Goal: Find specific page/section: Find specific page/section

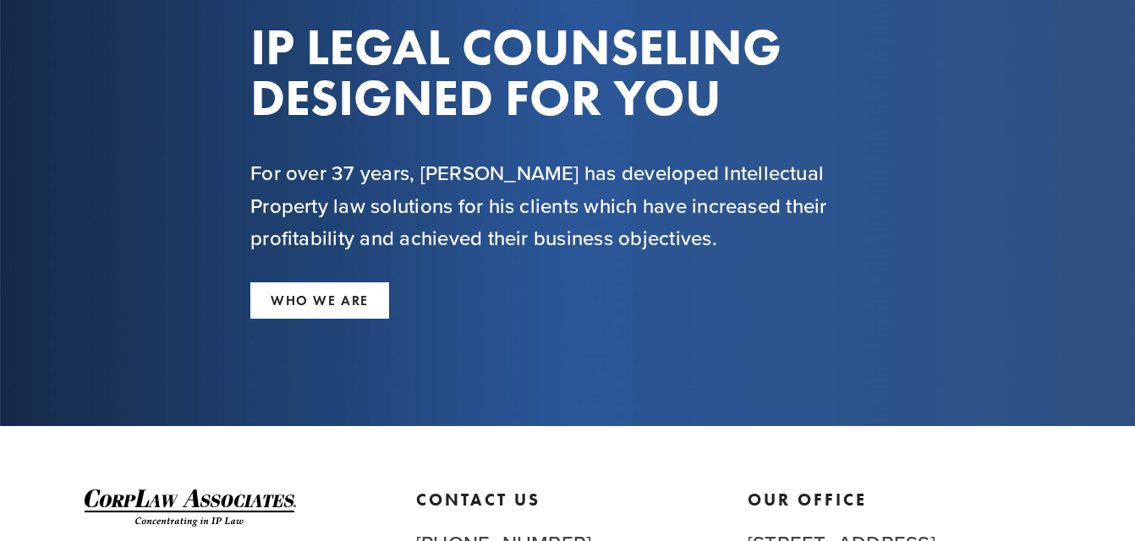
scroll to position [147, 0]
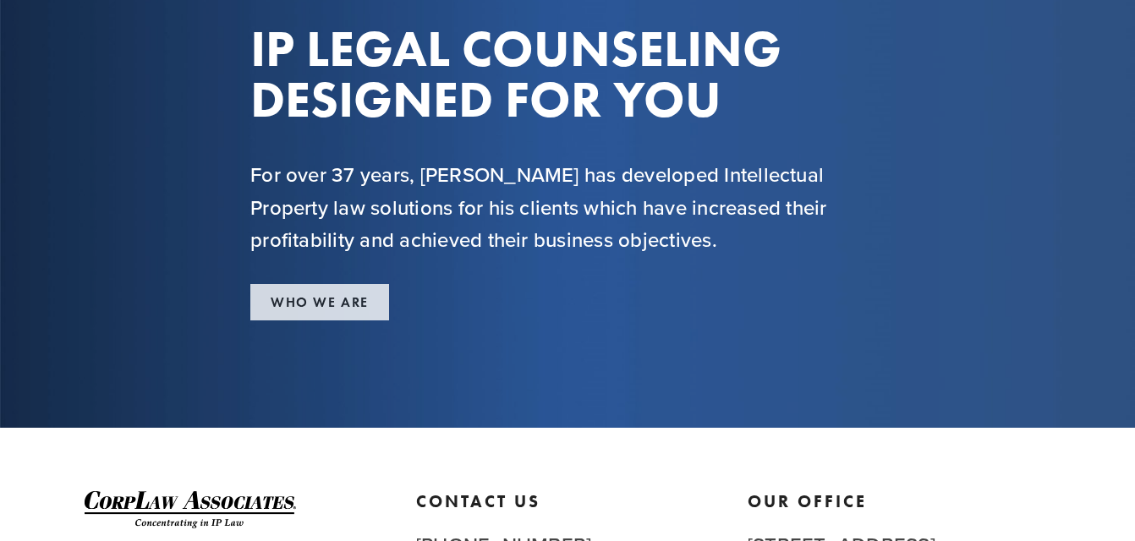
click at [316, 309] on link "WHO WE ARE" at bounding box center [319, 302] width 139 height 36
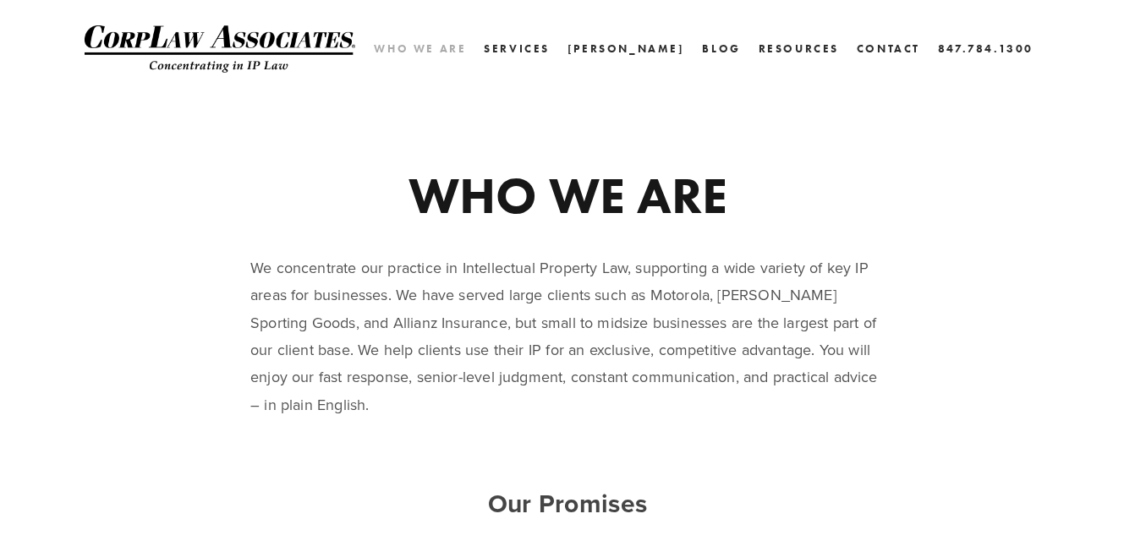
click at [466, 47] on link "Who We Are" at bounding box center [420, 48] width 92 height 25
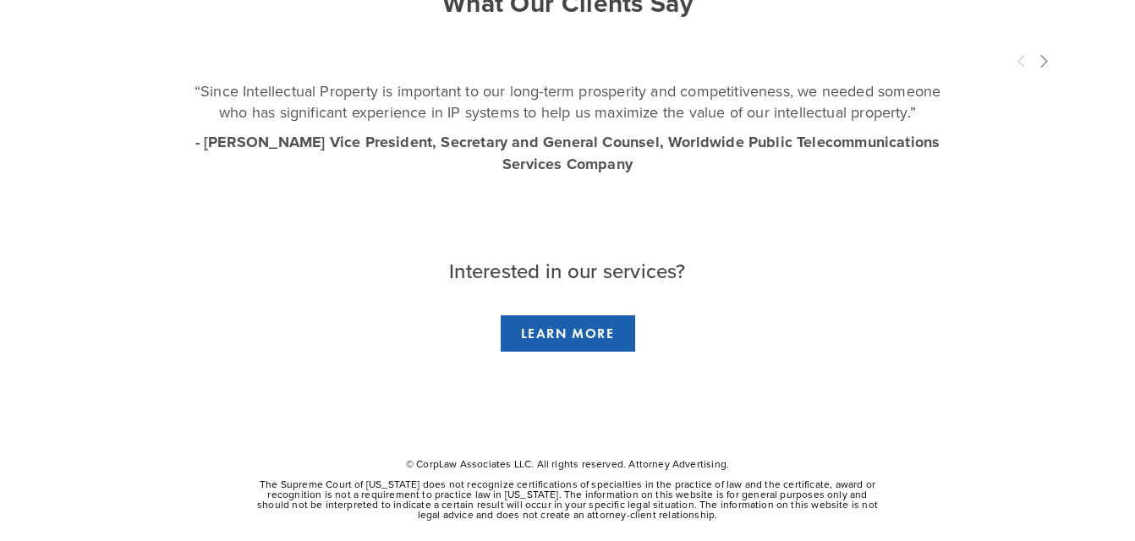
scroll to position [910, 0]
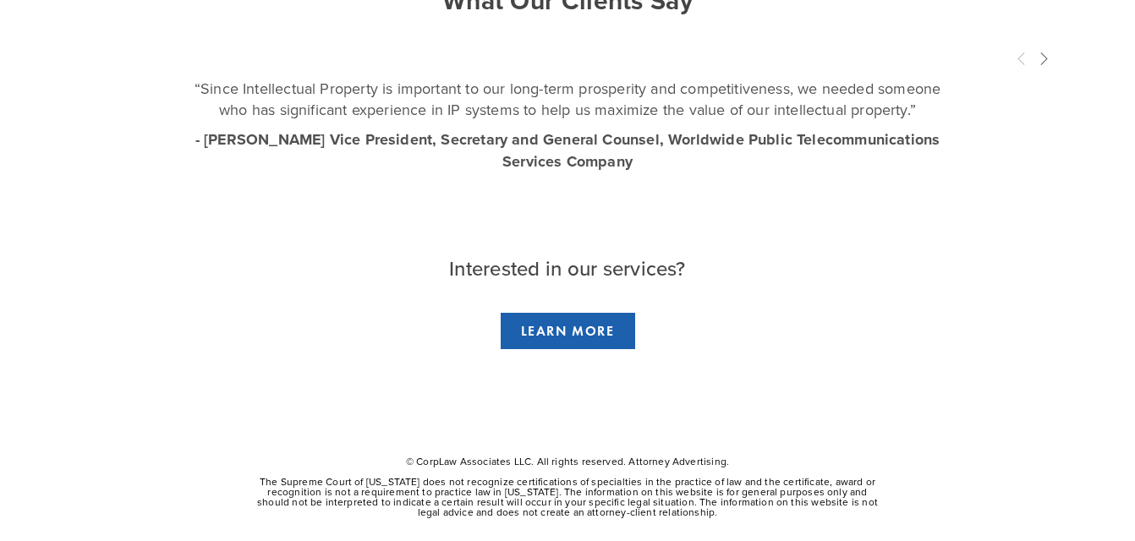
click at [345, 238] on div "Interested in our services?" at bounding box center [567, 268] width 663 height 61
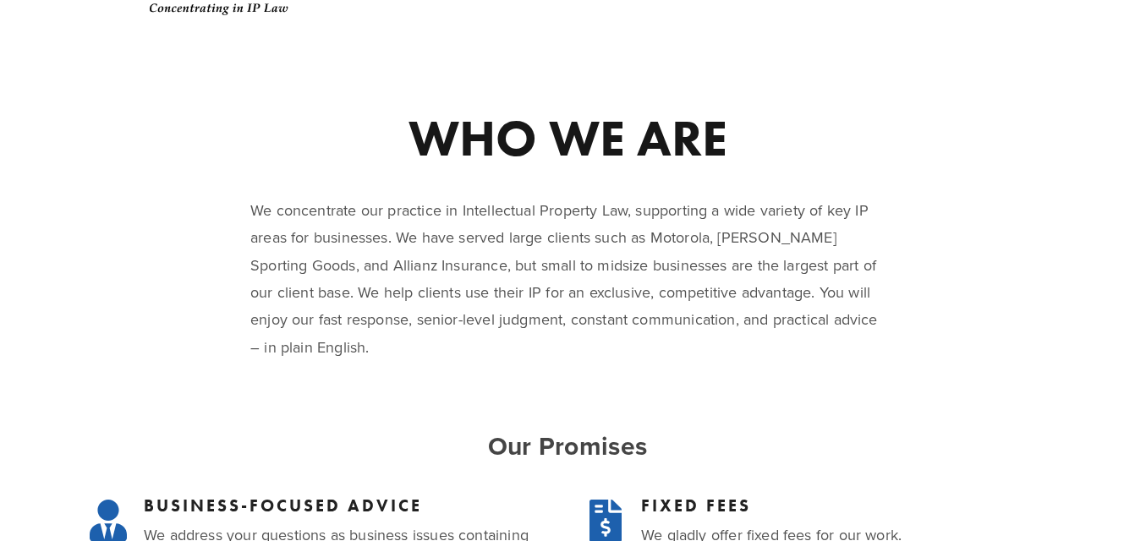
scroll to position [0, 0]
